Goal: Task Accomplishment & Management: Use online tool/utility

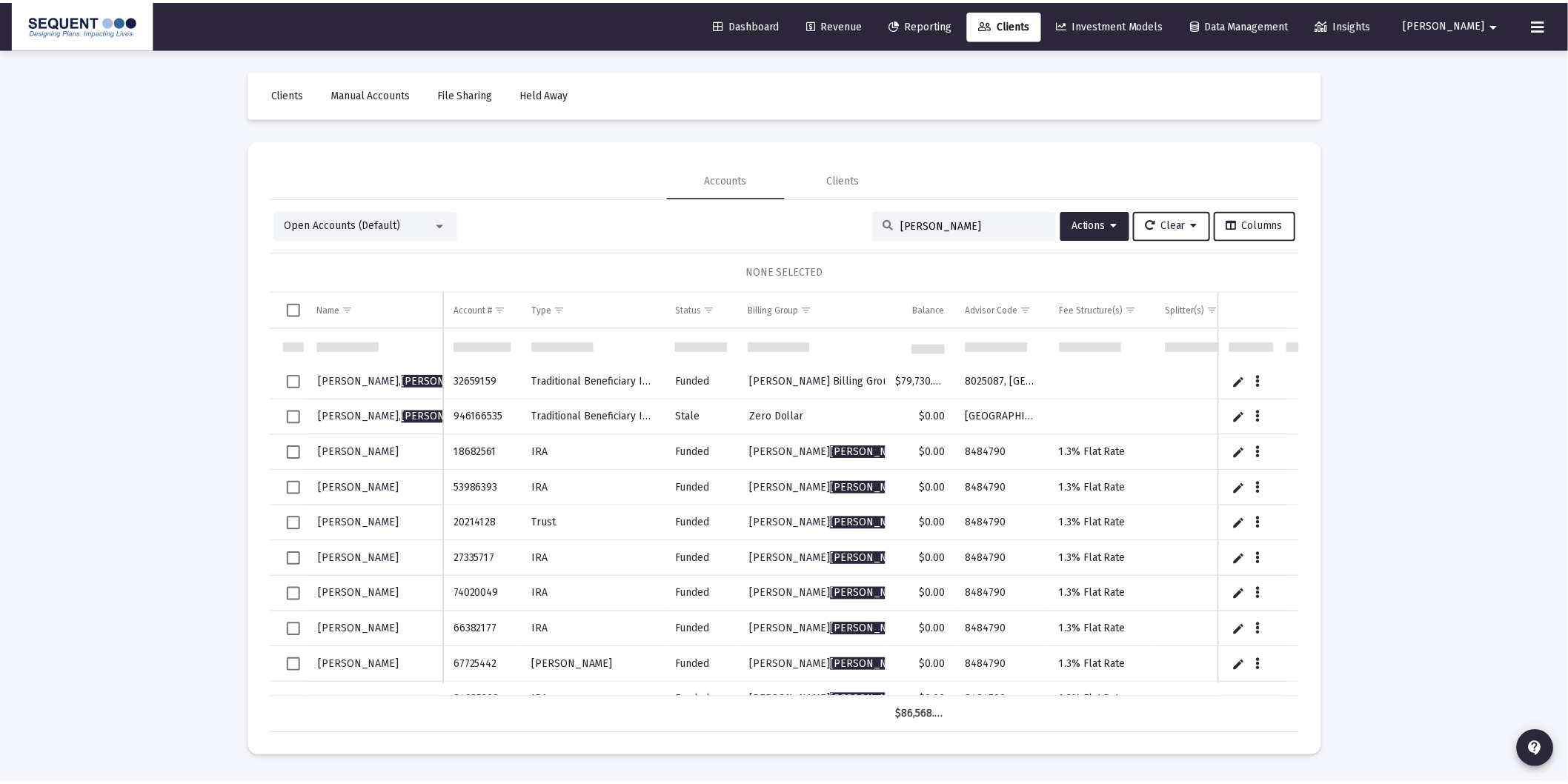
scroll to position [83, 0]
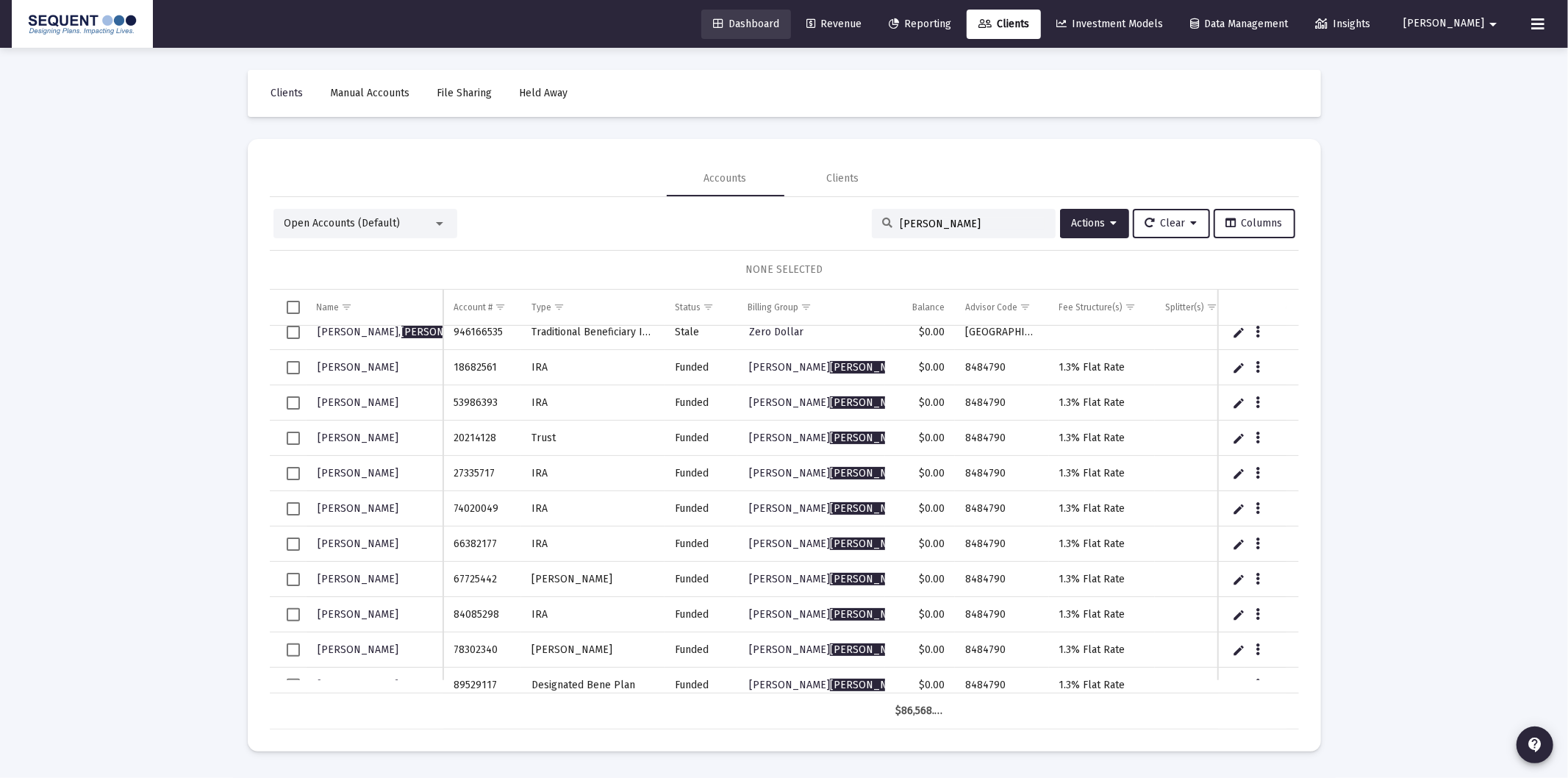
click at [779, 21] on span "Dashboard" at bounding box center [746, 24] width 66 height 13
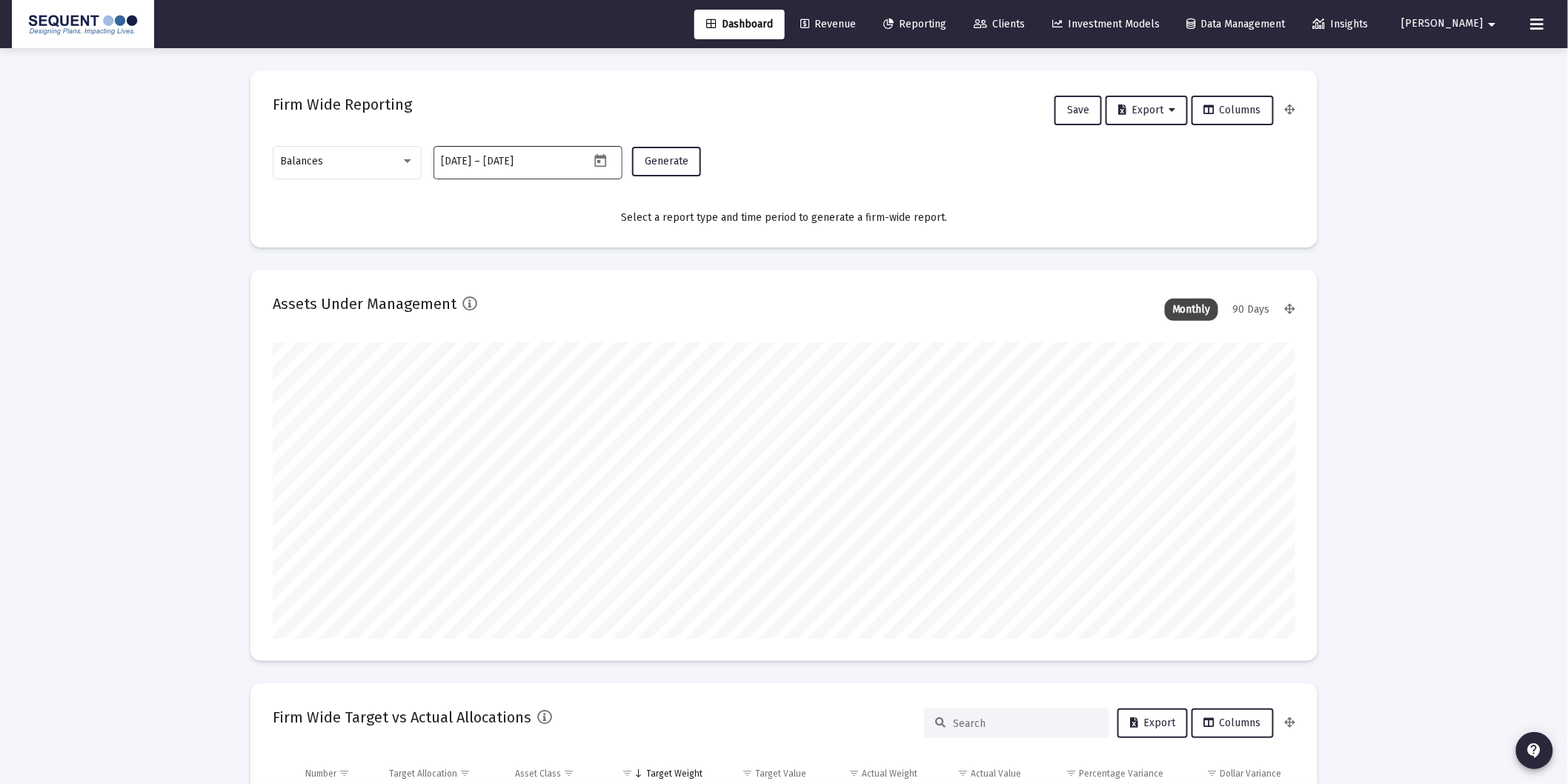
scroll to position [296, 549]
click at [328, 164] on div "Balances" at bounding box center [340, 162] width 120 height 12
click at [359, 61] on span "Transactions" at bounding box center [347, 68] width 133 height 31
click at [650, 152] on button "Generate" at bounding box center [666, 161] width 69 height 29
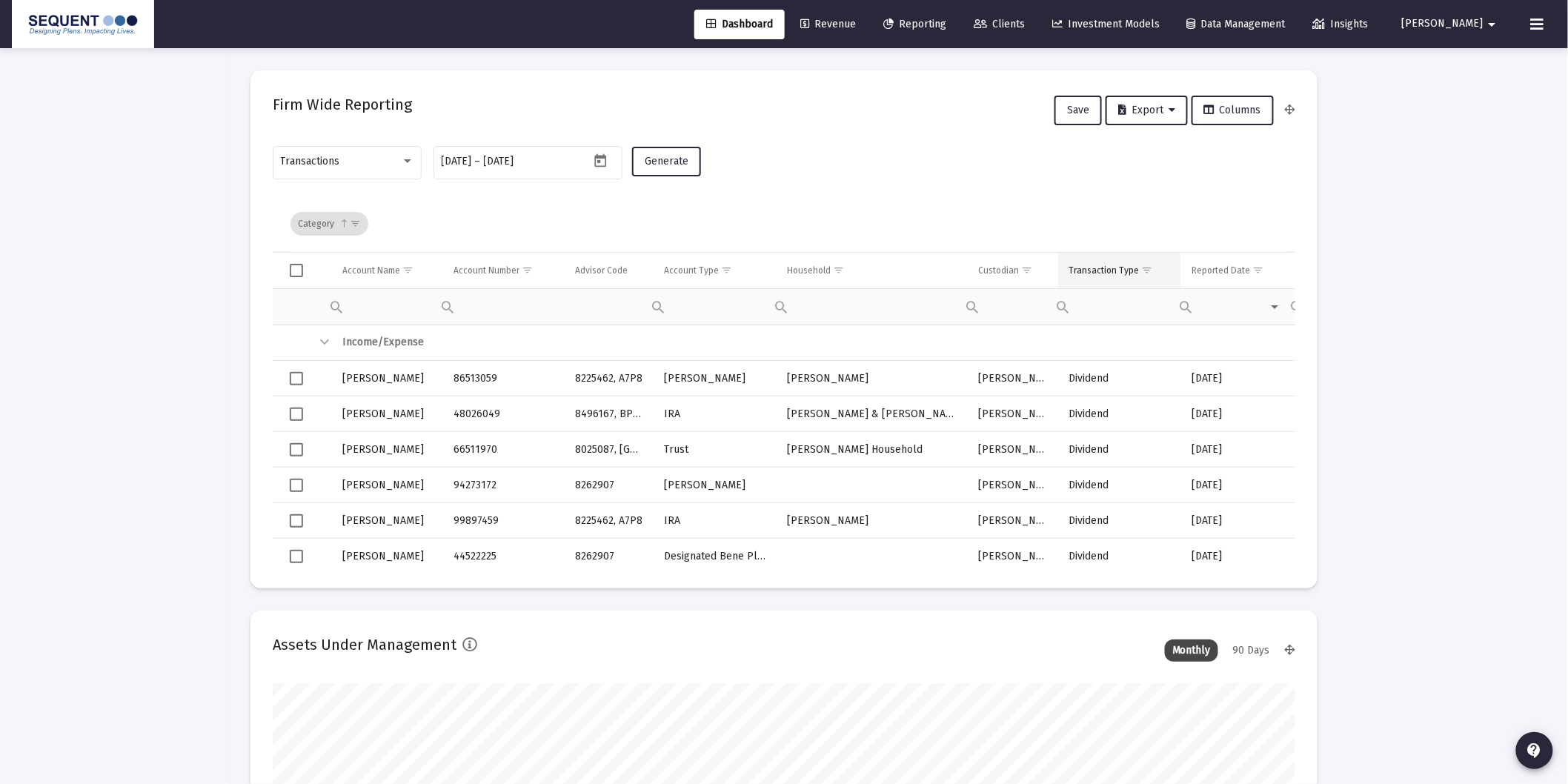
click at [1143, 271] on span "Show filter options for column 'Transaction Type'" at bounding box center [1146, 270] width 11 height 11
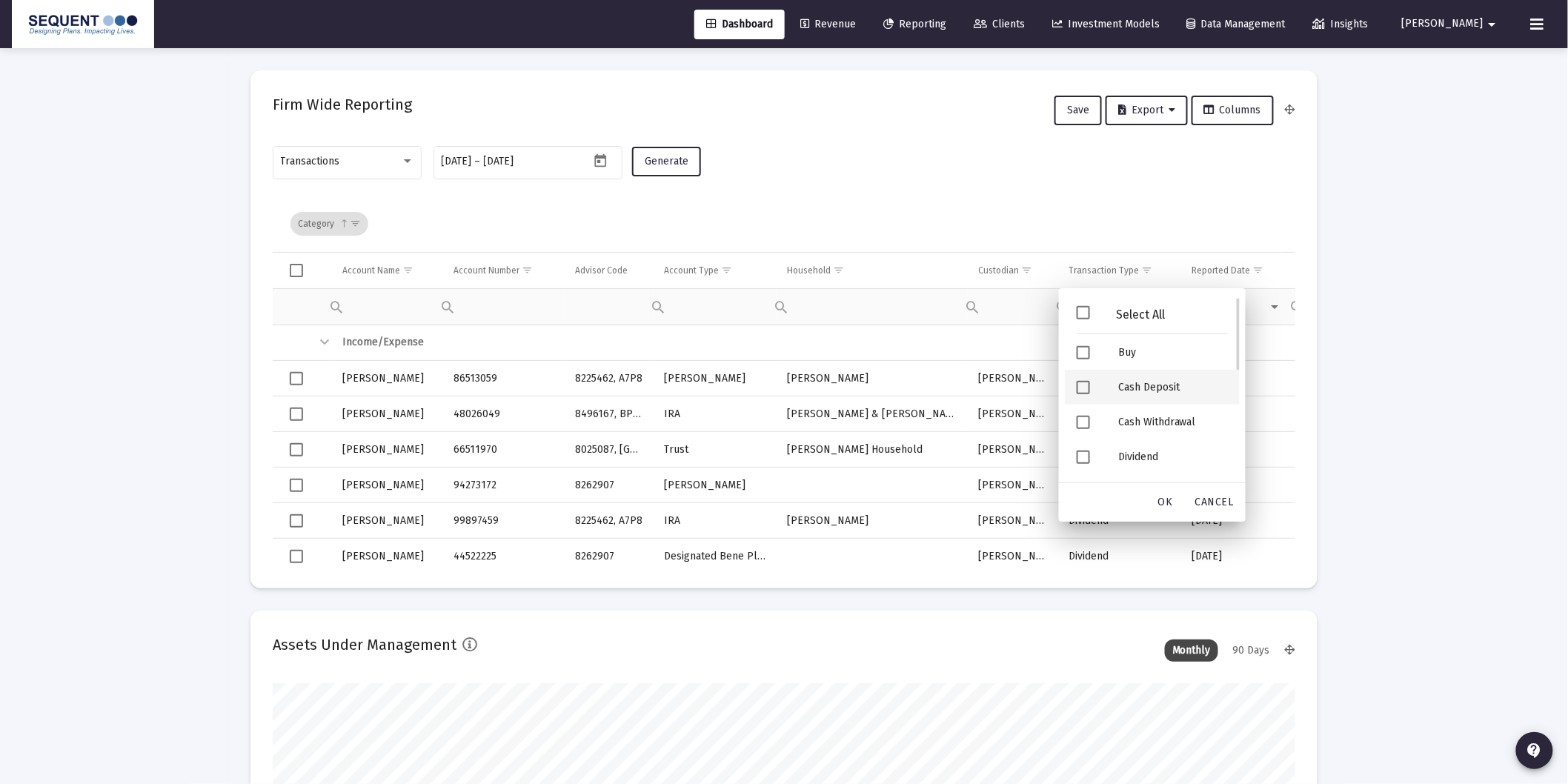
drag, startPoint x: 1152, startPoint y: 384, endPoint x: 1170, endPoint y: 422, distance: 42.0
click at [1152, 383] on div "Cash Deposit" at bounding box center [1173, 387] width 133 height 34
click at [1172, 389] on div "Security Deposit" at bounding box center [1173, 389] width 133 height 34
click at [1174, 505] on div "OK" at bounding box center [1165, 502] width 47 height 27
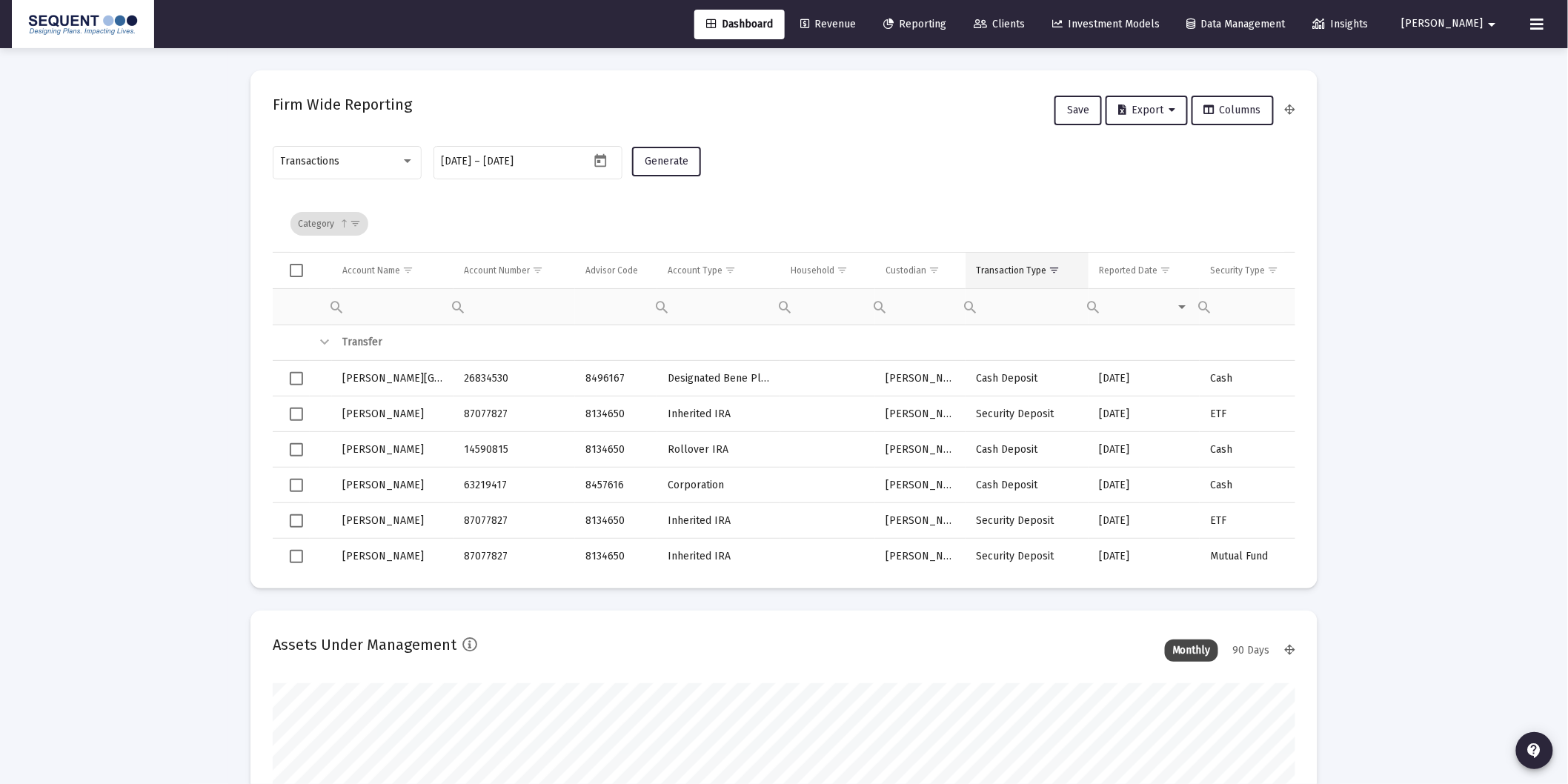
click at [1009, 276] on div "Transaction Type" at bounding box center [1011, 271] width 71 height 12
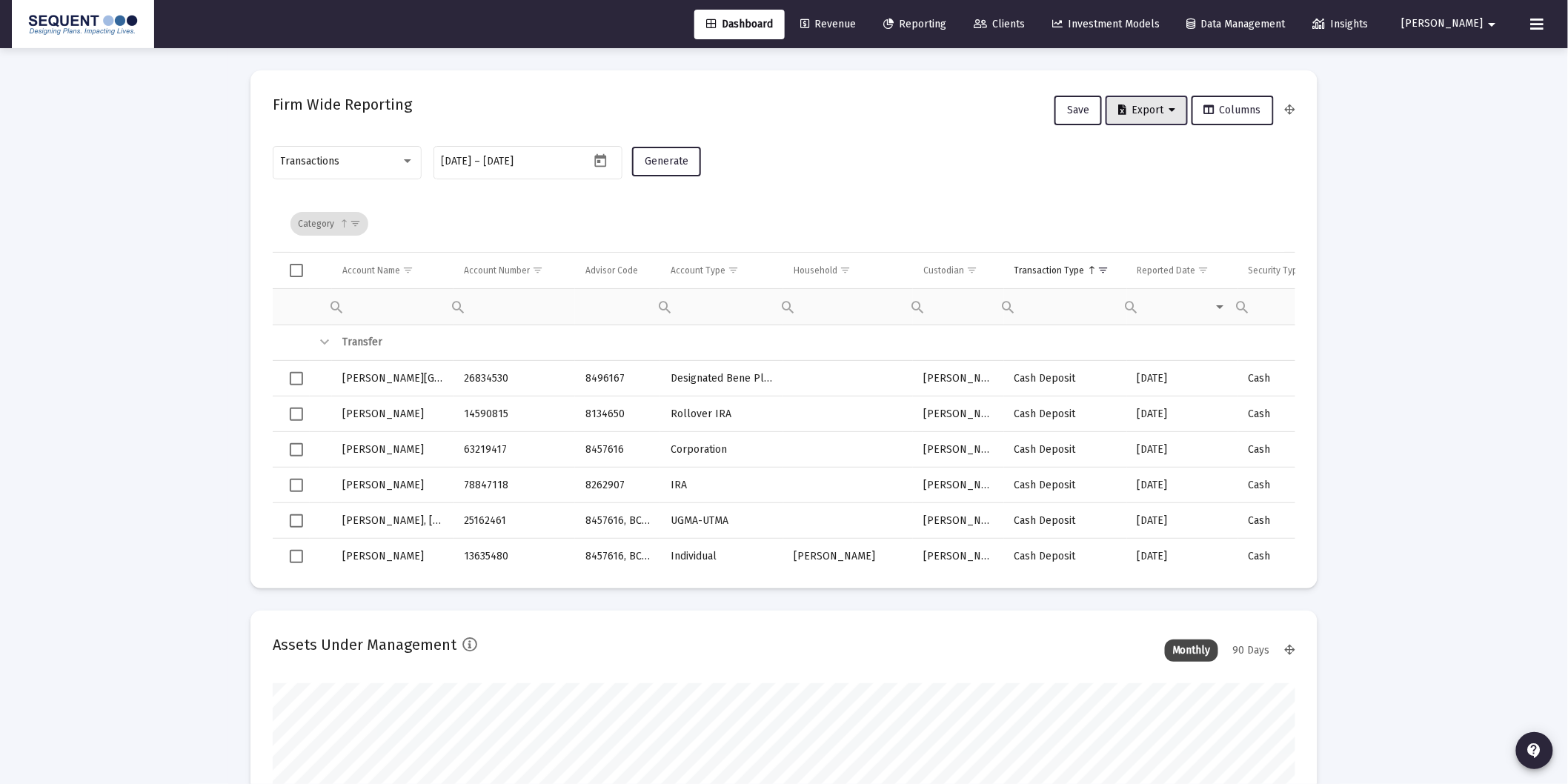
click at [1166, 101] on button "Export" at bounding box center [1147, 110] width 83 height 29
click at [1163, 152] on button "Export All Rows" at bounding box center [1153, 147] width 101 height 35
